Goal: Information Seeking & Learning: Learn about a topic

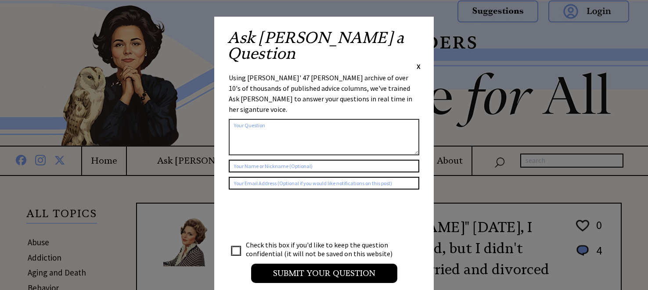
scroll to position [1, 0]
click at [420, 62] on span "X" at bounding box center [418, 66] width 4 height 9
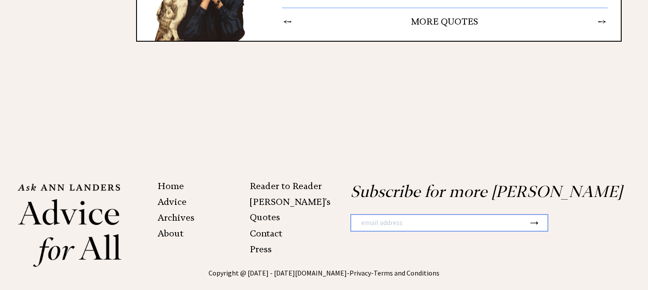
scroll to position [1450, 0]
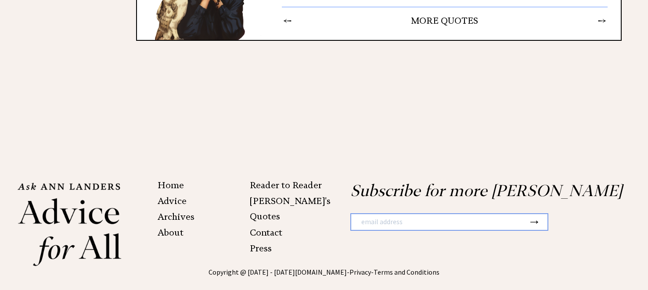
click at [187, 212] on link "Archives" at bounding box center [176, 217] width 37 height 11
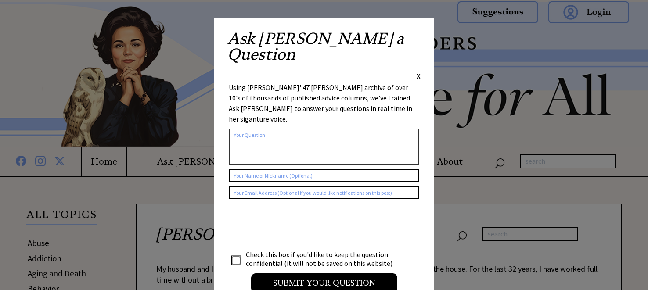
click at [416, 72] on span "X" at bounding box center [418, 76] width 4 height 9
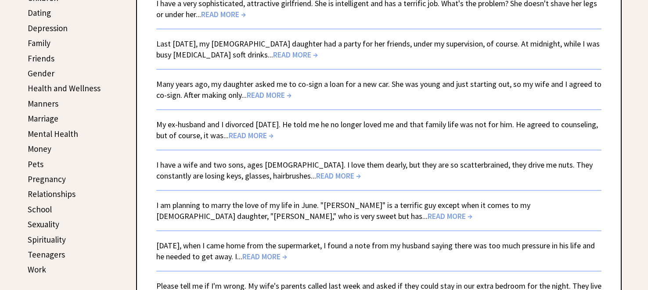
scroll to position [308, 0]
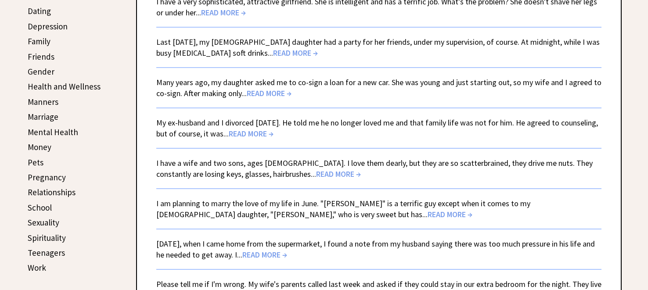
click at [273, 51] on span "READ MORE →" at bounding box center [295, 53] width 45 height 10
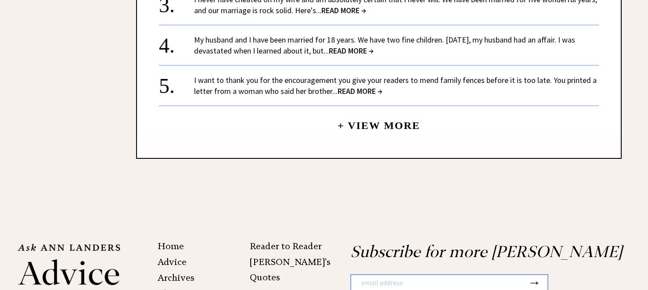
scroll to position [1075, 0]
